Goal: Task Accomplishment & Management: Complete application form

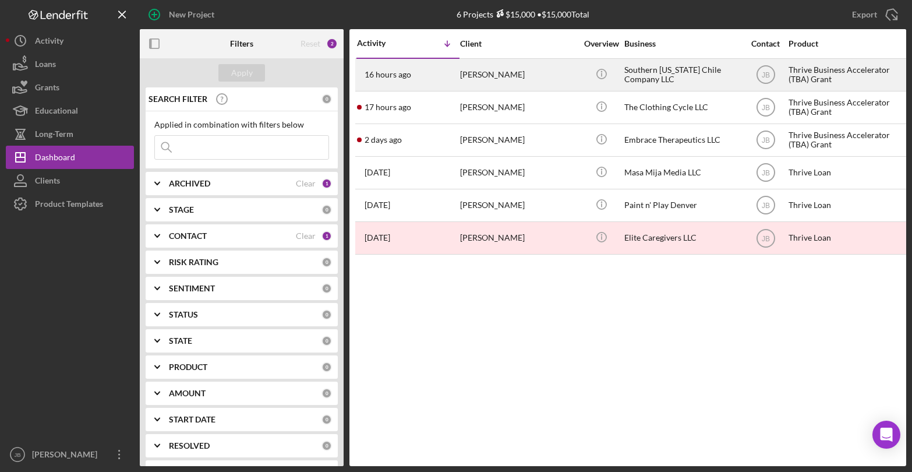
click at [486, 75] on div "[PERSON_NAME]" at bounding box center [518, 74] width 116 height 31
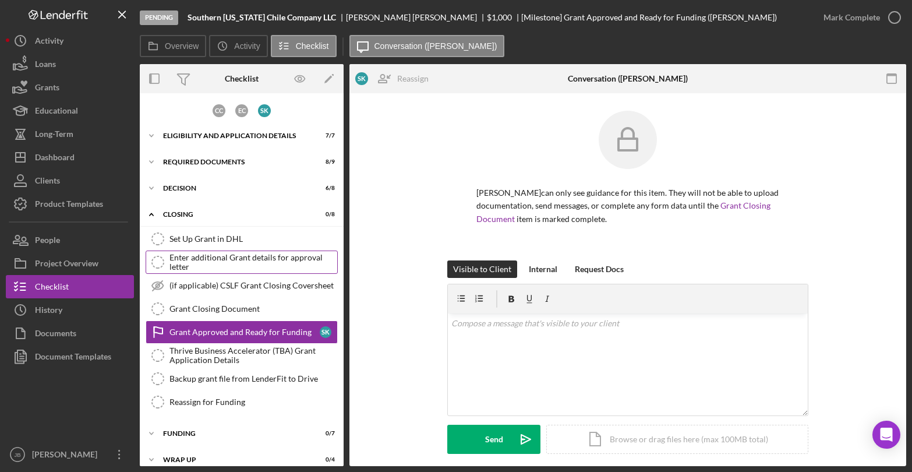
scroll to position [12, 0]
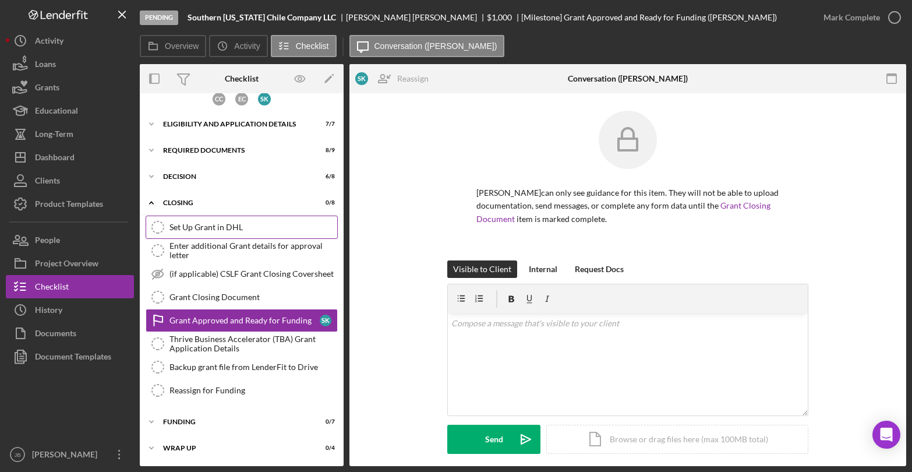
click at [248, 227] on div "Set Up Grant in DHL" at bounding box center [254, 227] width 168 height 9
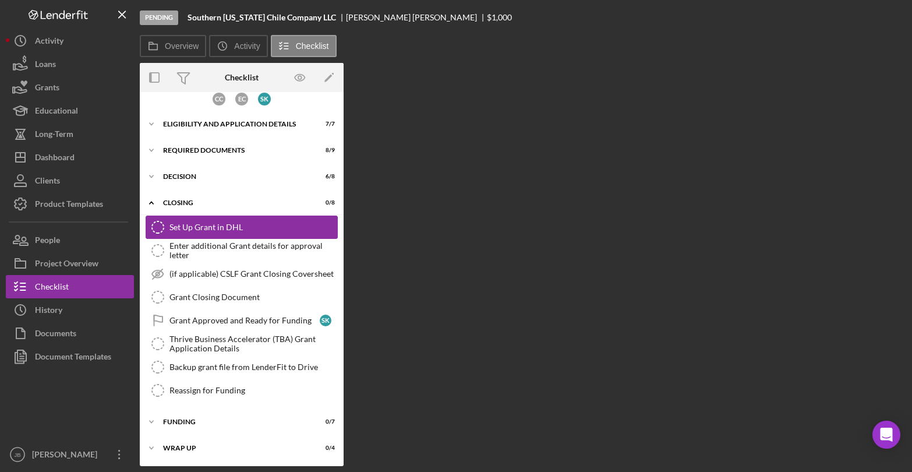
scroll to position [12, 0]
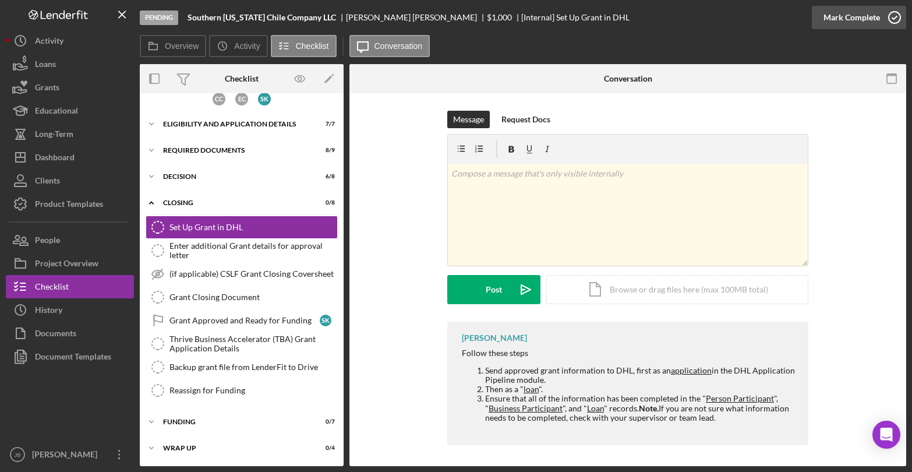
click at [895, 16] on icon "button" at bounding box center [894, 17] width 29 height 29
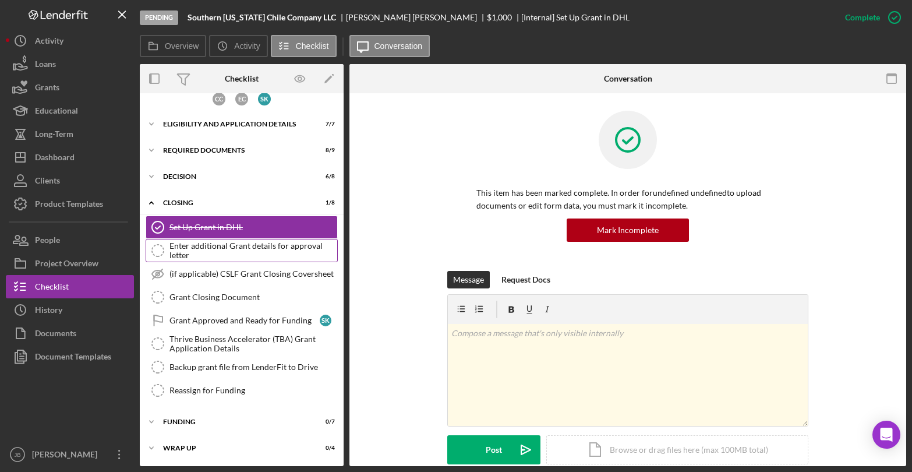
click at [295, 250] on div "Enter additional Grant details for approval letter" at bounding box center [254, 250] width 168 height 19
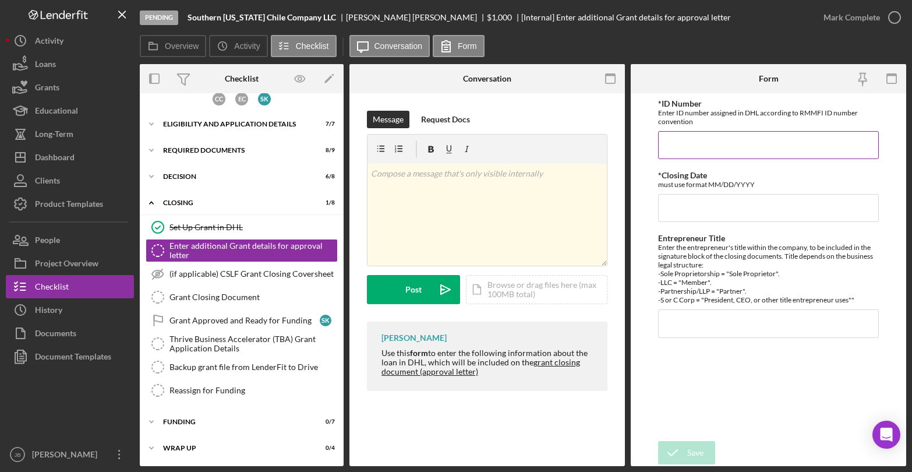
click at [750, 153] on input "*ID Number" at bounding box center [768, 145] width 220 height 28
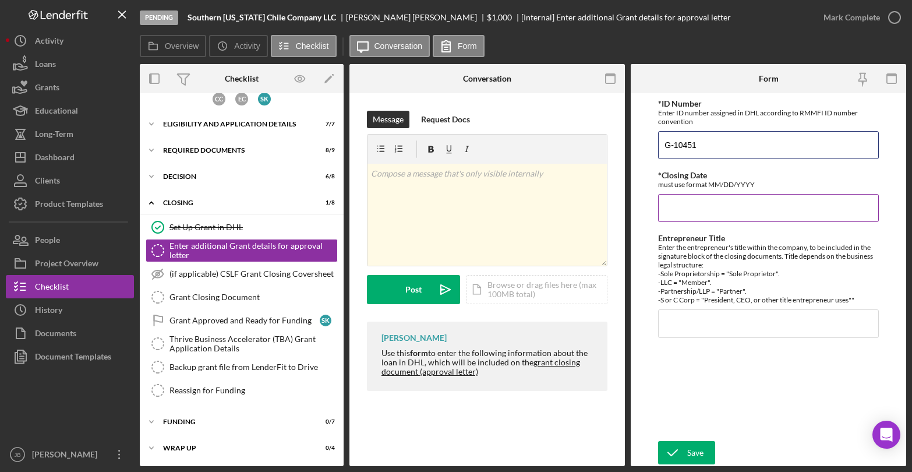
type input "G-10451"
click at [735, 204] on input "*Closing Date" at bounding box center [768, 208] width 220 height 28
drag, startPoint x: 687, startPoint y: 215, endPoint x: 618, endPoint y: 204, distance: 69.6
click at [618, 204] on div "Overview Internal Workflow Stage Pending Icon/Dropdown Arrow Archive (can unarc…" at bounding box center [523, 265] width 767 height 402
type input "[DATE]"
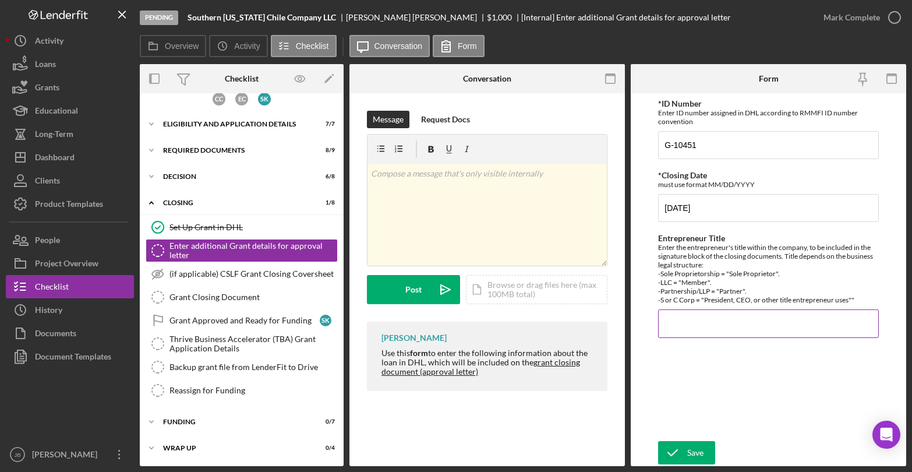
click at [684, 316] on input "Entrepreneur Title" at bounding box center [768, 323] width 220 height 28
type input "Member"
click at [679, 444] on icon "submit" at bounding box center [672, 452] width 29 height 29
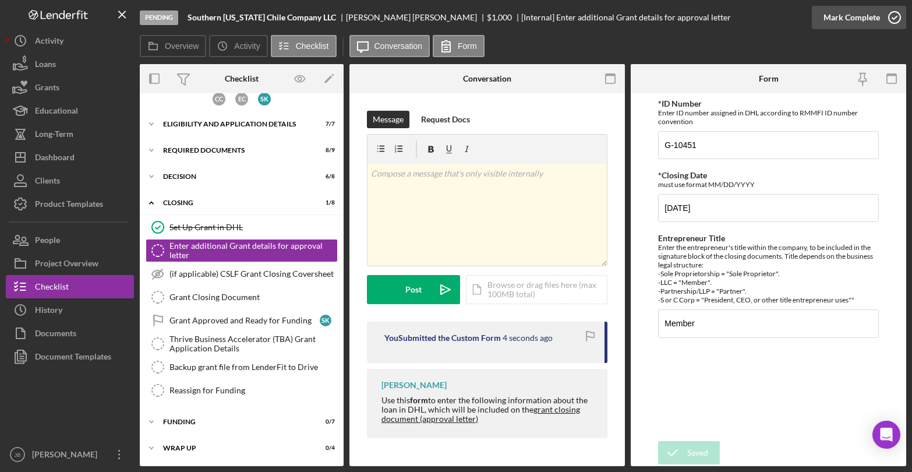
click at [893, 17] on icon "button" at bounding box center [894, 17] width 29 height 29
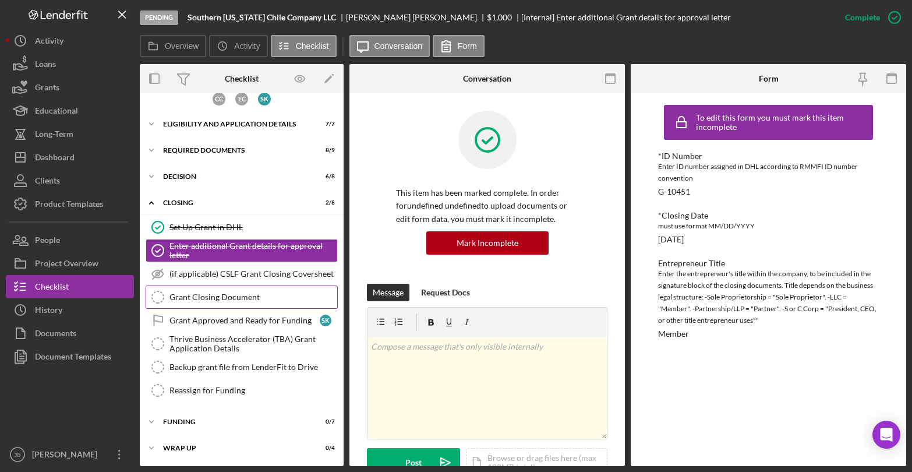
click at [234, 295] on div "Grant Closing Document" at bounding box center [254, 296] width 168 height 9
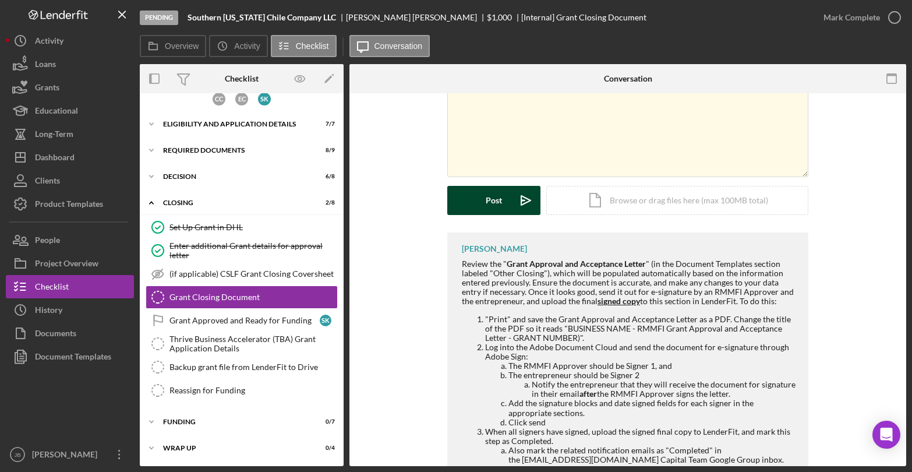
scroll to position [133, 0]
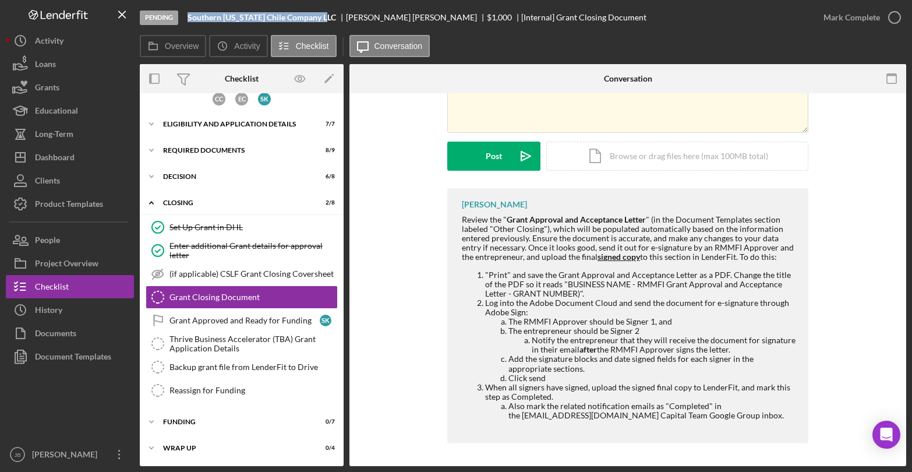
drag, startPoint x: 192, startPoint y: 16, endPoint x: 332, endPoint y: 21, distance: 140.5
click at [332, 21] on div "Southern [US_STATE] Chile Company LLC" at bounding box center [267, 17] width 158 height 9
copy b "Southern [US_STATE] Chile Company LLC"
click at [78, 242] on button "People" at bounding box center [70, 239] width 128 height 23
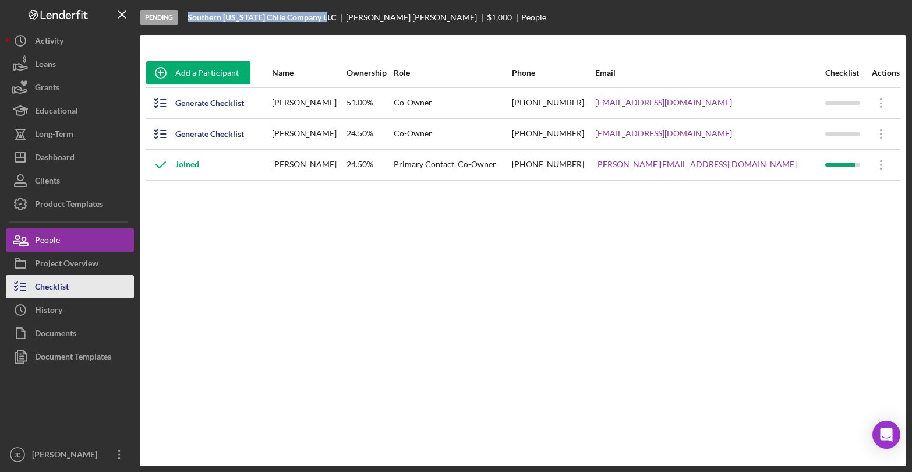
click at [70, 283] on button "Checklist" at bounding box center [70, 286] width 128 height 23
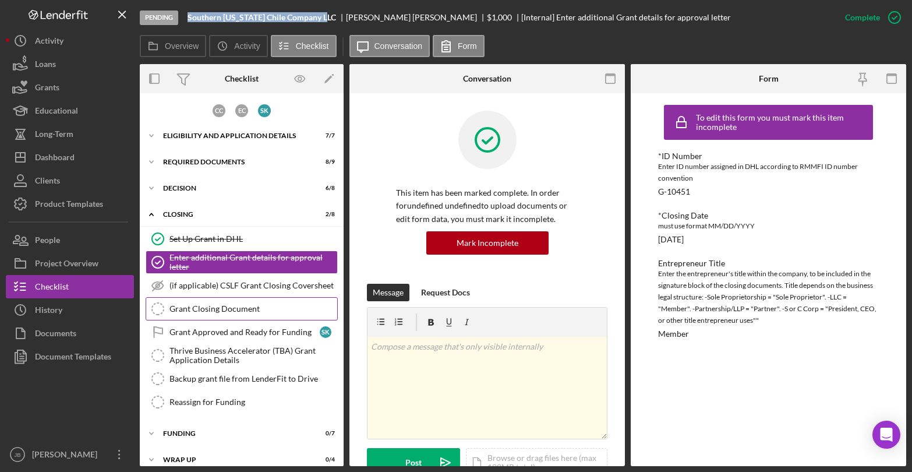
click at [201, 305] on div "Grant Closing Document" at bounding box center [254, 308] width 168 height 9
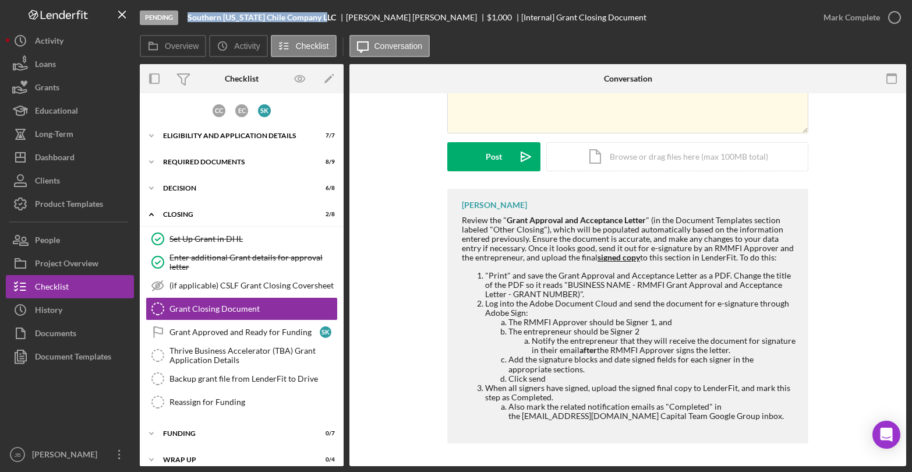
scroll to position [133, 0]
click at [104, 353] on div "Document Templates" at bounding box center [73, 358] width 76 height 26
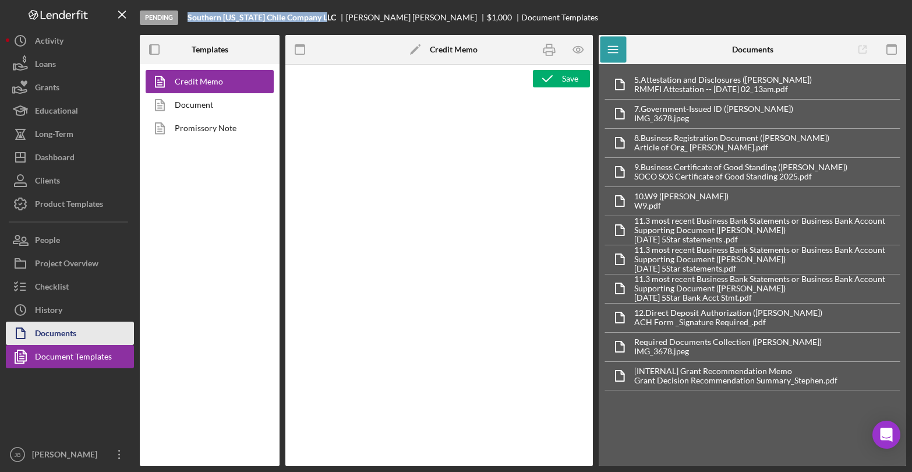
type textarea "<p style="margin-bottom: 0; text-align: center;" align="center"><strong><span s…"
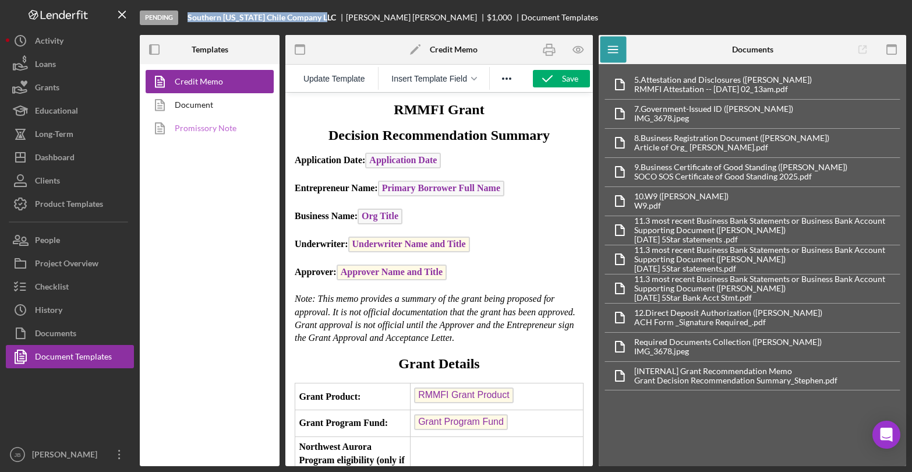
click at [225, 127] on link "Promissory Note" at bounding box center [207, 127] width 122 height 23
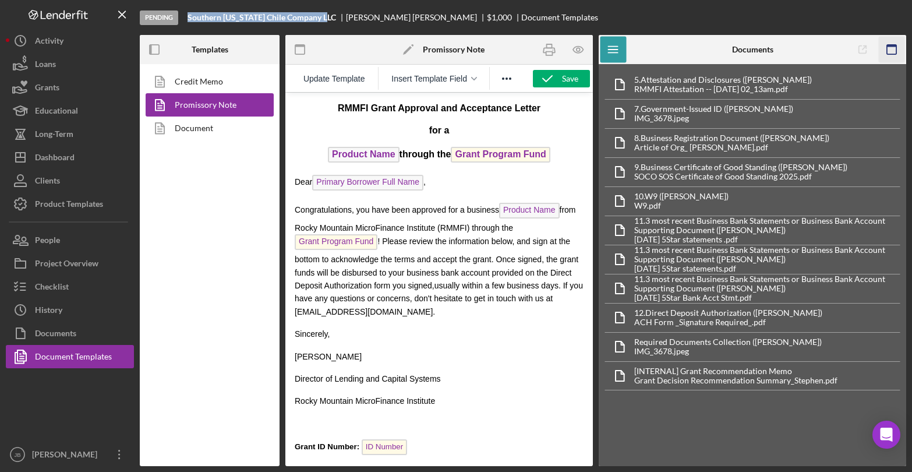
click at [893, 47] on rect "button" at bounding box center [891, 46] width 9 height 2
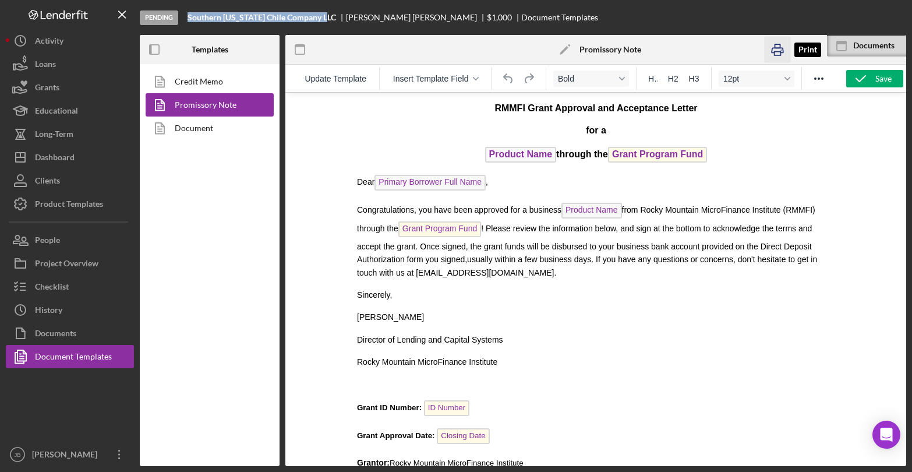
drag, startPoint x: 775, startPoint y: 52, endPoint x: 443, endPoint y: 159, distance: 348.7
click at [775, 52] on icon "button" at bounding box center [777, 50] width 26 height 26
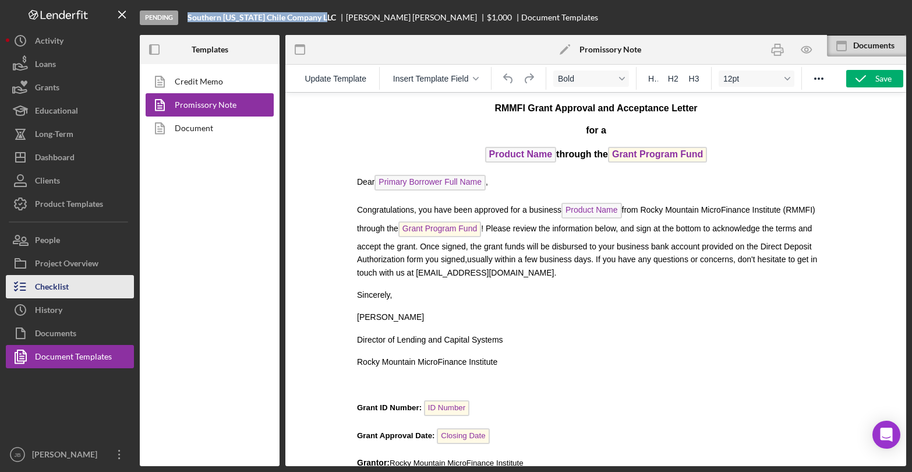
click at [78, 283] on button "Checklist" at bounding box center [70, 286] width 128 height 23
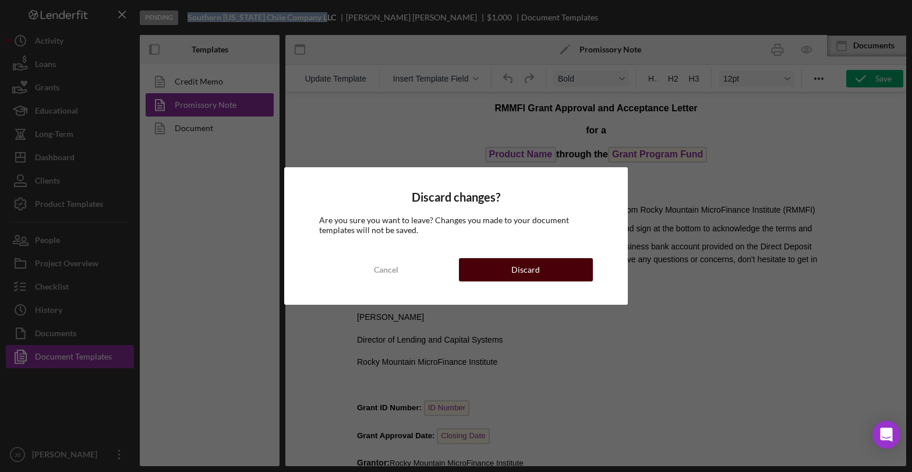
click at [493, 261] on button "Discard" at bounding box center [526, 269] width 134 height 23
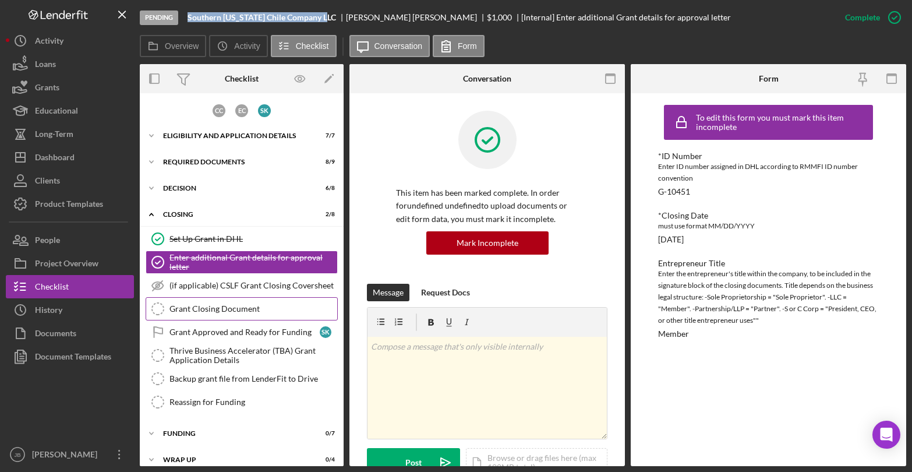
click at [260, 304] on div "Grant Closing Document" at bounding box center [254, 308] width 168 height 9
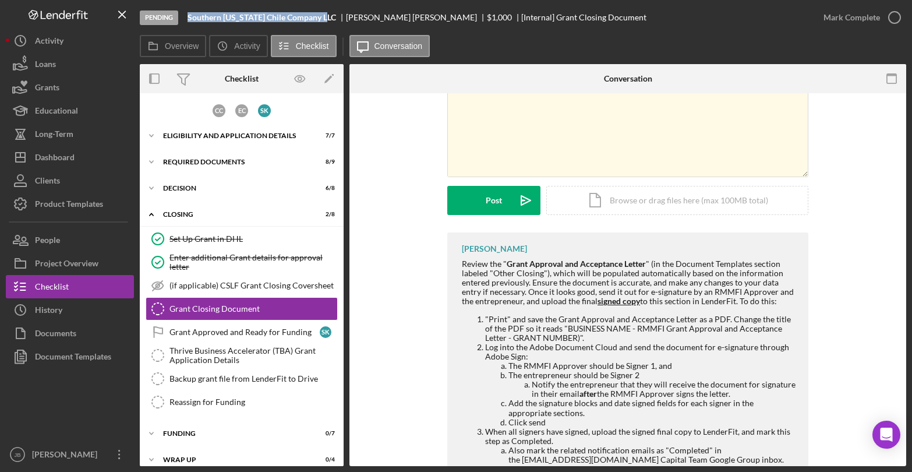
scroll to position [127, 0]
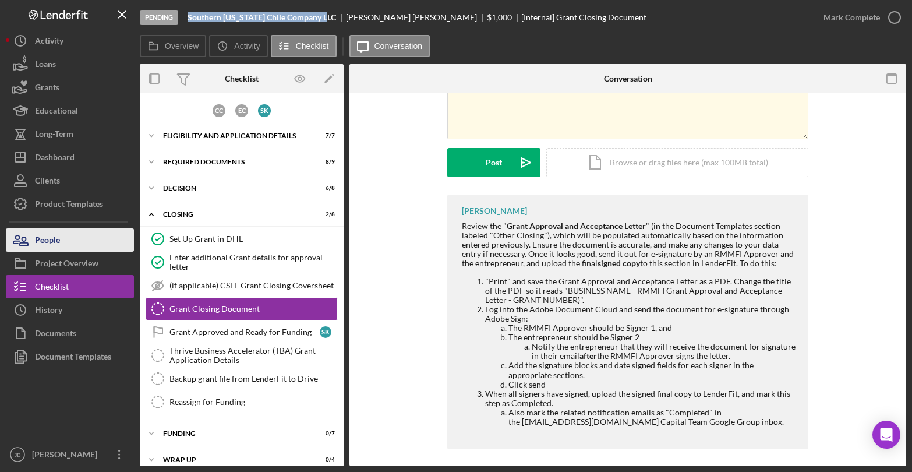
click at [90, 247] on button "People" at bounding box center [70, 239] width 128 height 23
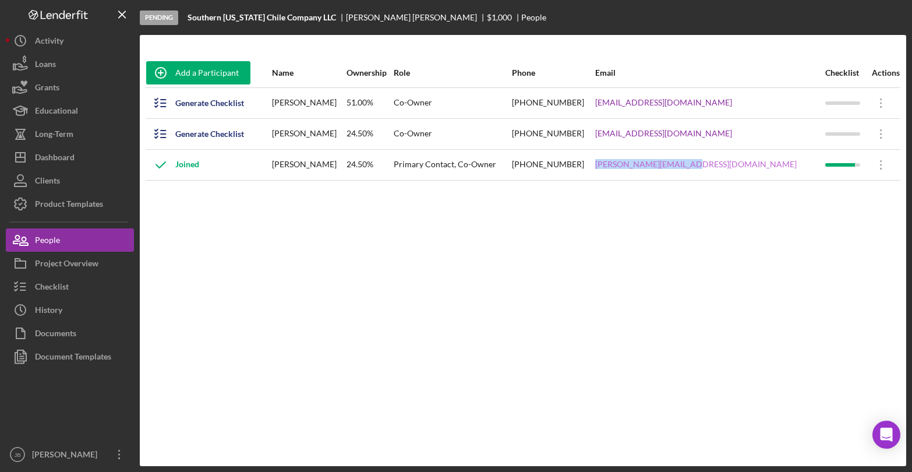
drag, startPoint x: 750, startPoint y: 165, endPoint x: 655, endPoint y: 164, distance: 95.5
click at [655, 164] on div "[PERSON_NAME][EMAIL_ADDRESS][DOMAIN_NAME]" at bounding box center [709, 164] width 229 height 29
